Goal: Task Accomplishment & Management: Manage account settings

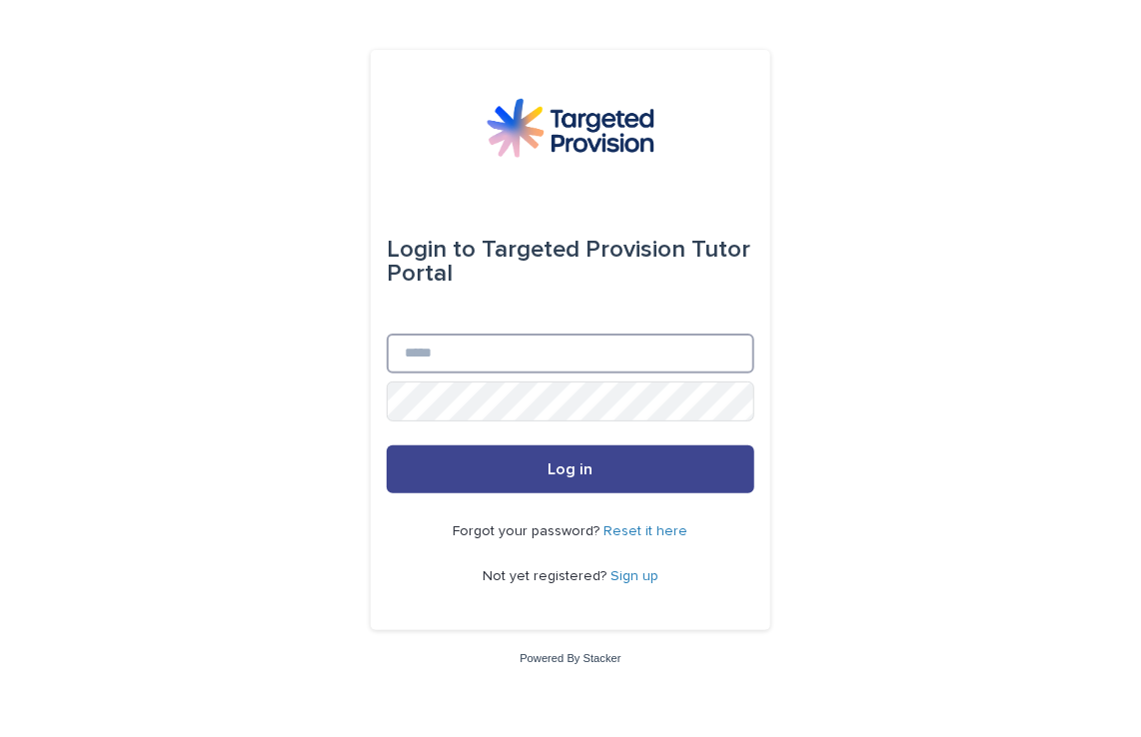
type input "**********"
click at [502, 464] on button "Log in" at bounding box center [571, 470] width 368 height 48
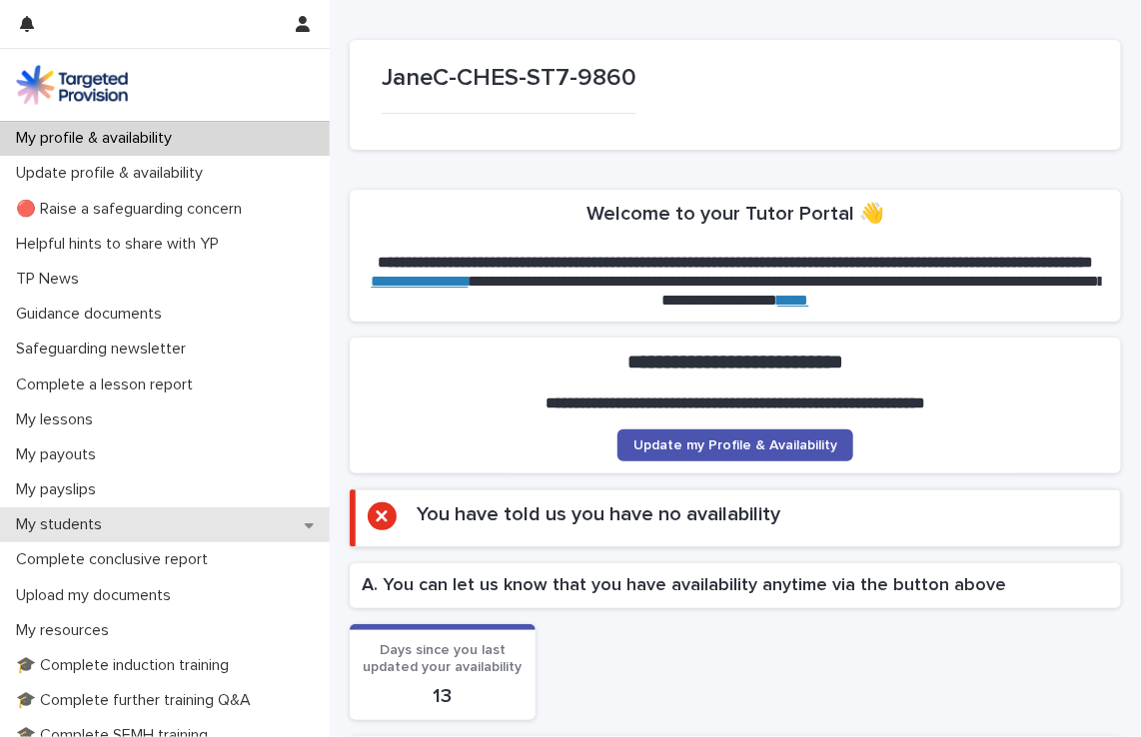
click at [68, 527] on p "My students" at bounding box center [63, 525] width 110 height 19
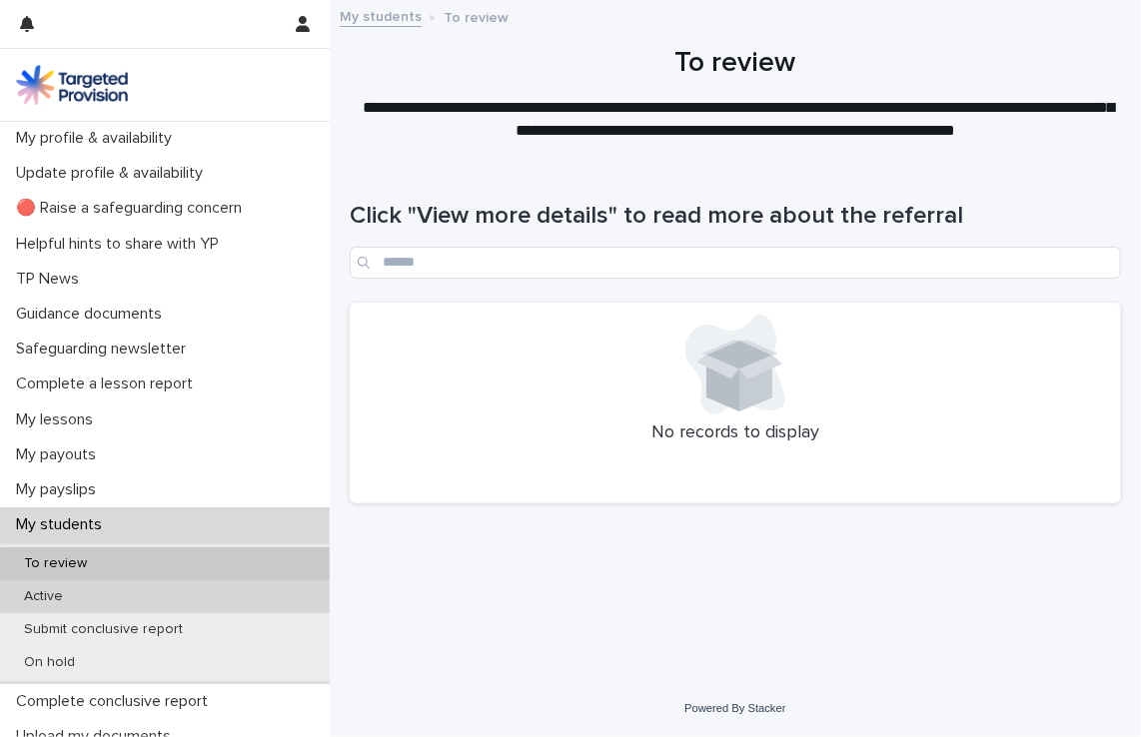
click at [86, 602] on div "Active" at bounding box center [165, 597] width 330 height 33
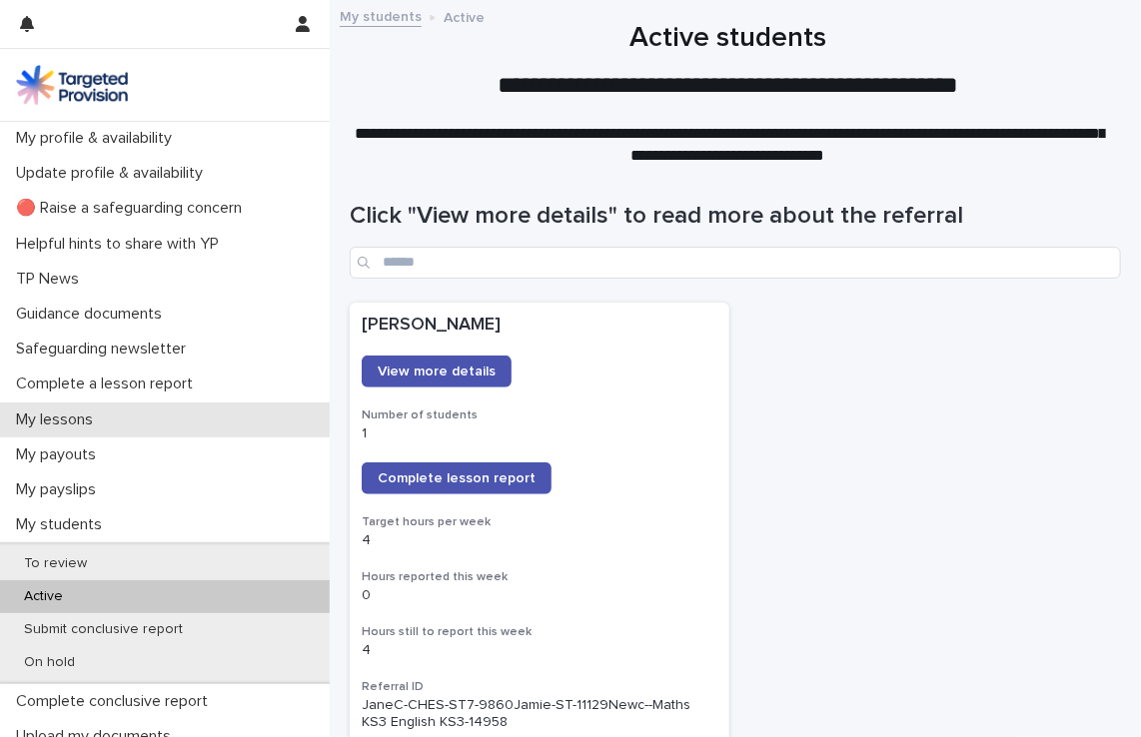
click at [93, 427] on p "My lessons" at bounding box center [58, 420] width 101 height 19
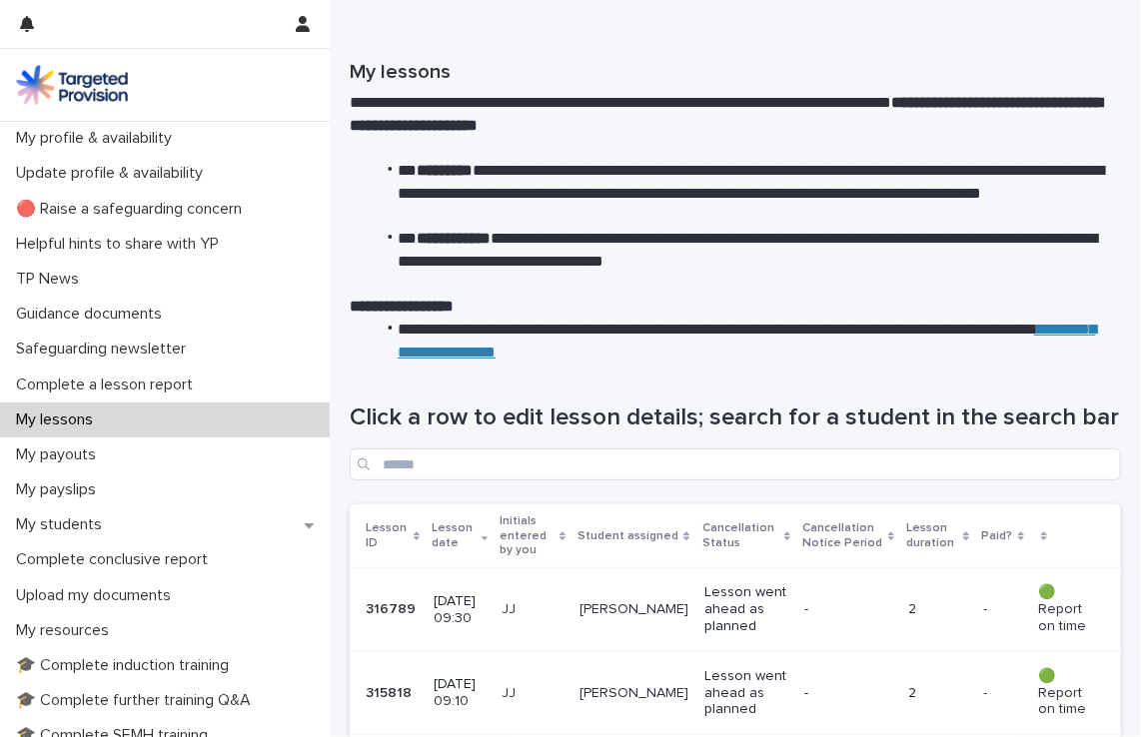
click at [547, 622] on div "JJ" at bounding box center [533, 610] width 63 height 33
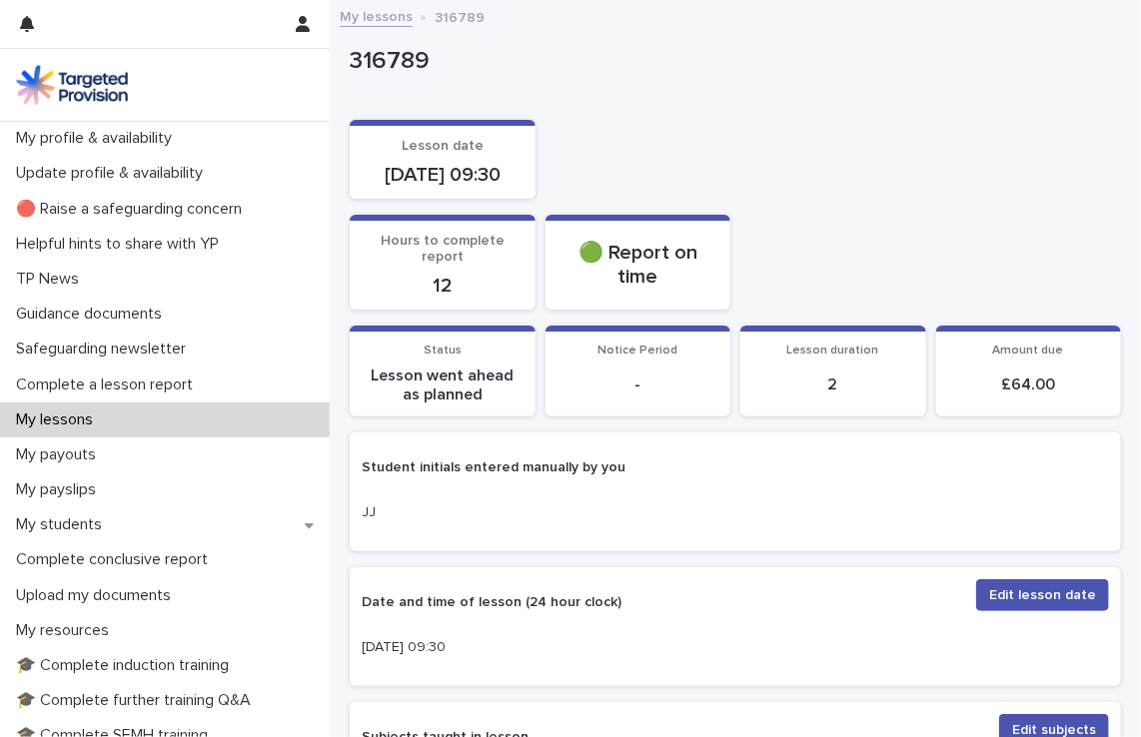
click at [920, 258] on div "Hours to complete report 12 🟢 Report on time" at bounding box center [735, 263] width 771 height 96
